Goal: Transaction & Acquisition: Subscribe to service/newsletter

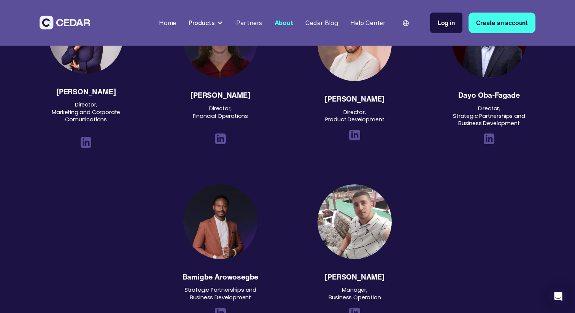
scroll to position [950, 0]
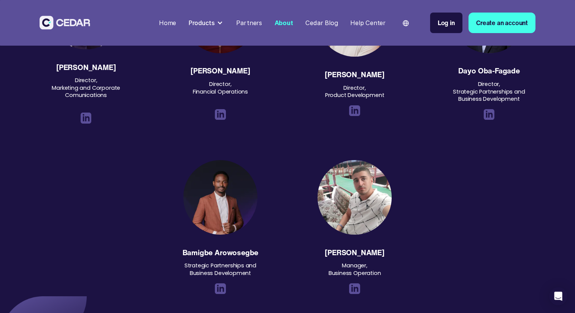
click at [223, 290] on img at bounding box center [220, 288] width 11 height 11
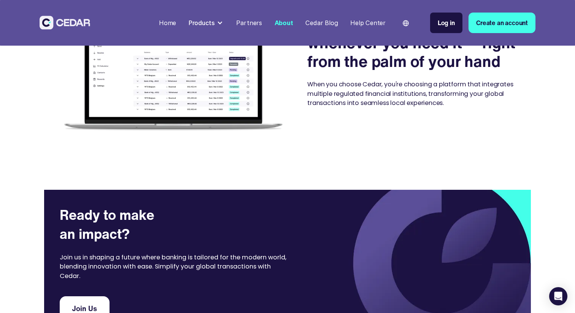
scroll to position [1436, 0]
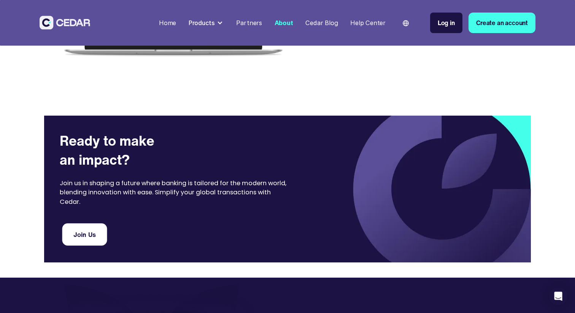
click at [86, 232] on link "Join Us" at bounding box center [84, 234] width 45 height 22
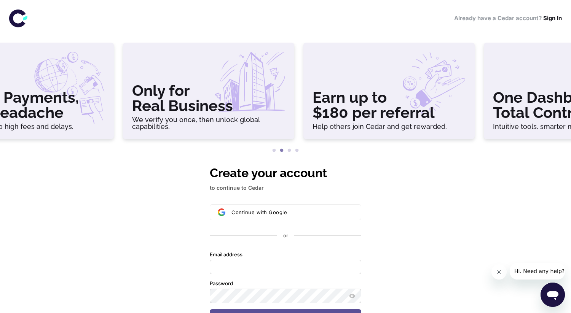
drag, startPoint x: 290, startPoint y: 124, endPoint x: 199, endPoint y: 137, distance: 91.8
click at [202, 137] on div "Only for Real Business We verify you once, then unlock global capabilities." at bounding box center [208, 91] width 171 height 97
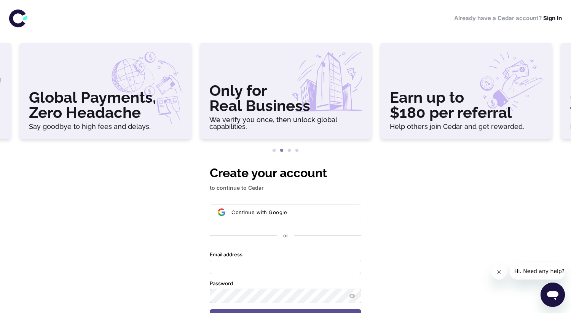
drag, startPoint x: 199, startPoint y: 137, endPoint x: 61, endPoint y: 141, distance: 137.4
click at [196, 141] on div "Only for Real Business We verify you once, then unlock global capabilities." at bounding box center [286, 94] width 180 height 103
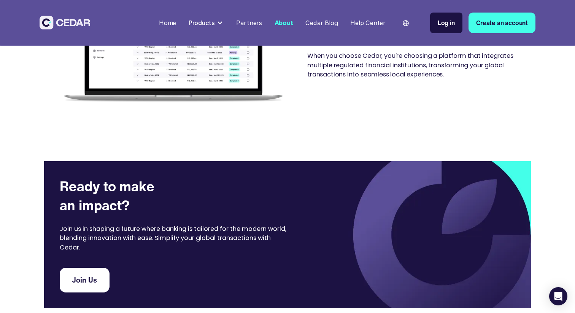
scroll to position [1396, 0]
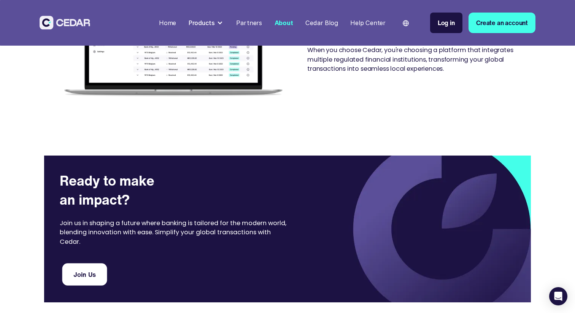
click at [86, 276] on link "Join Us" at bounding box center [84, 274] width 45 height 22
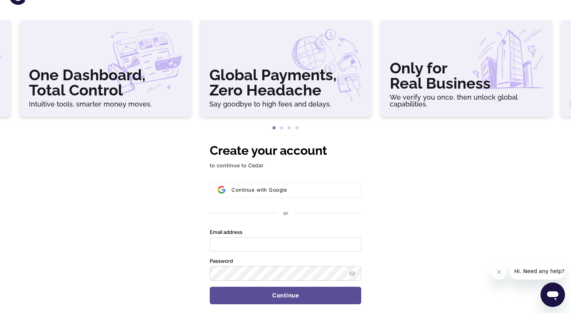
scroll to position [28, 0]
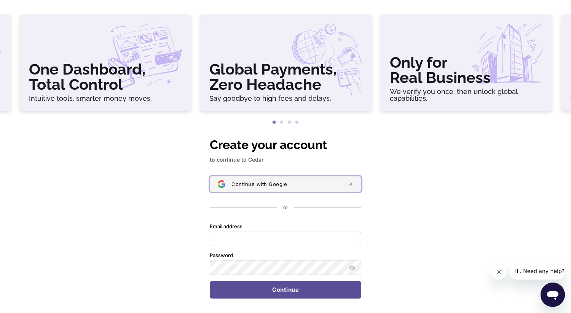
click at [280, 186] on span "Continue with Google" at bounding box center [259, 184] width 56 height 6
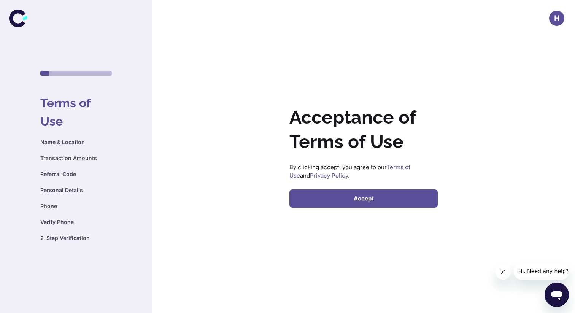
click at [371, 200] on button "Accept" at bounding box center [364, 198] width 148 height 18
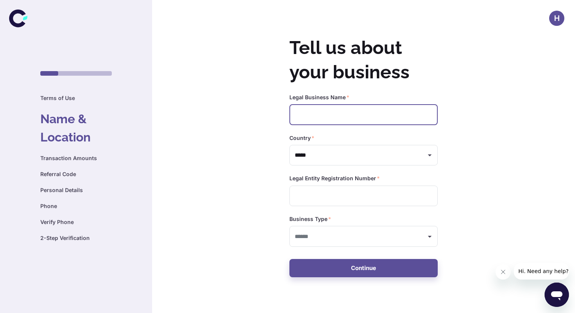
click at [392, 110] on input "text" at bounding box center [364, 114] width 148 height 21
click at [451, 29] on div "H Tell us about your business Legal Business Name   * ​ Country   * ***** ​ Leg…" at bounding box center [287, 156] width 575 height 313
